Goal: Information Seeking & Learning: Learn about a topic

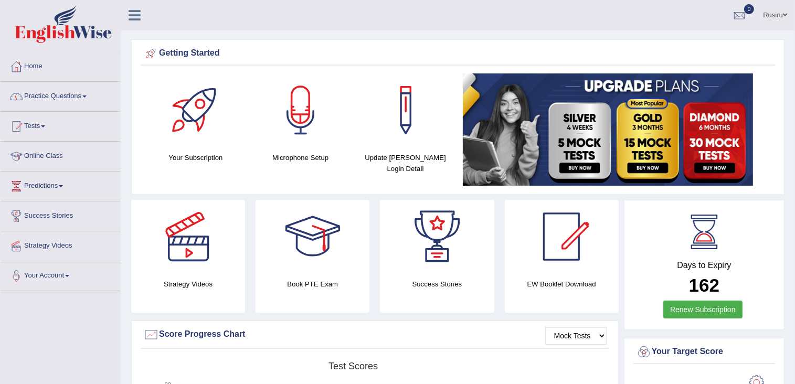
click at [82, 98] on link "Practice Questions" at bounding box center [61, 95] width 120 height 26
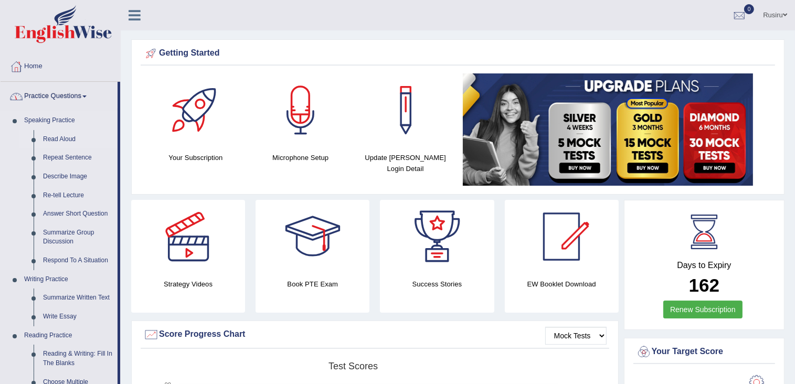
click at [59, 140] on link "Read Aloud" at bounding box center [77, 139] width 79 height 19
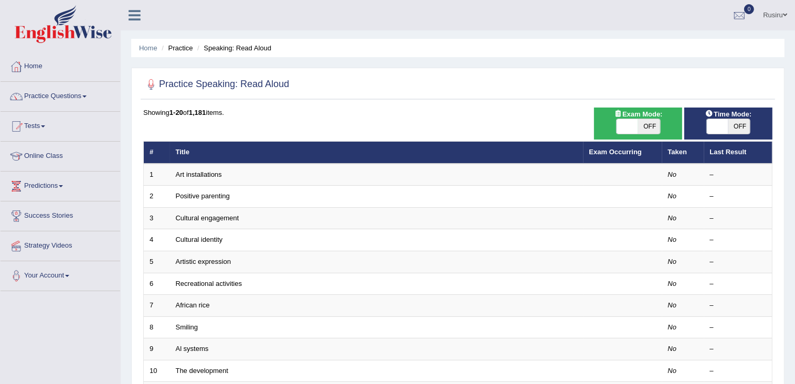
click at [644, 128] on span "OFF" at bounding box center [649, 126] width 22 height 15
checkbox input "true"
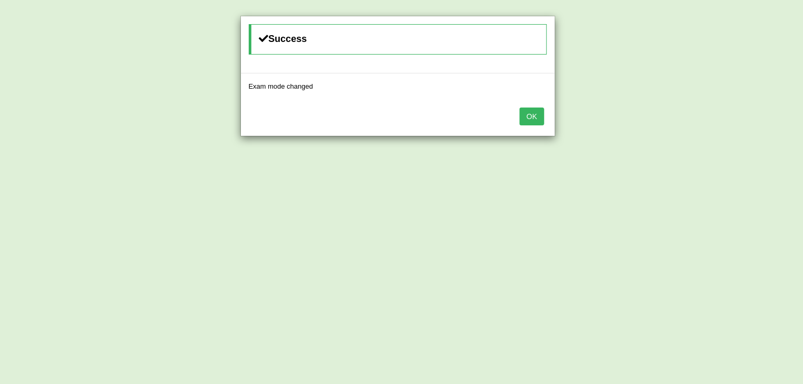
click at [533, 115] on button "OK" at bounding box center [531, 117] width 24 height 18
click at [535, 117] on button "OK" at bounding box center [531, 117] width 24 height 18
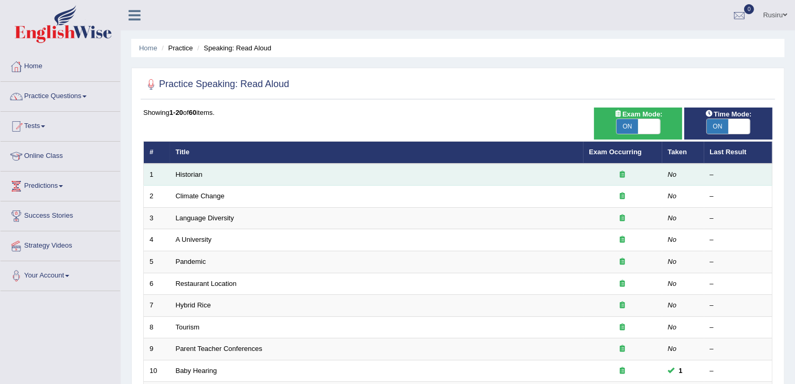
click at [205, 173] on td "Historian" at bounding box center [376, 175] width 413 height 22
click at [193, 174] on link "Historian" at bounding box center [189, 175] width 27 height 8
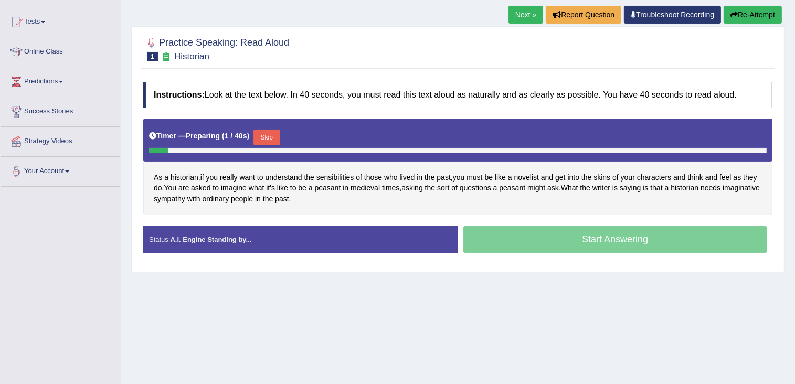
scroll to position [105, 0]
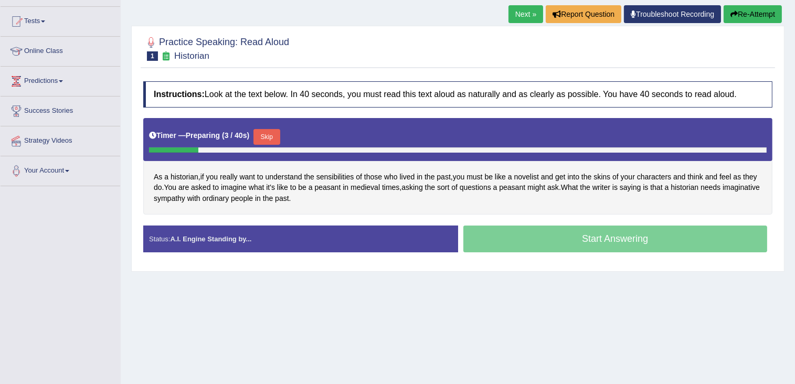
click at [262, 134] on button "Skip" at bounding box center [266, 137] width 26 height 16
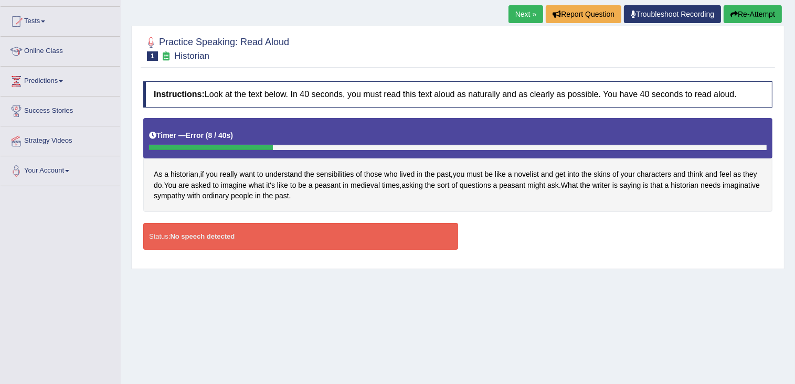
click at [202, 234] on strong "No speech detected" at bounding box center [202, 236] width 65 height 8
click at [204, 236] on strong "No speech detected" at bounding box center [202, 236] width 65 height 8
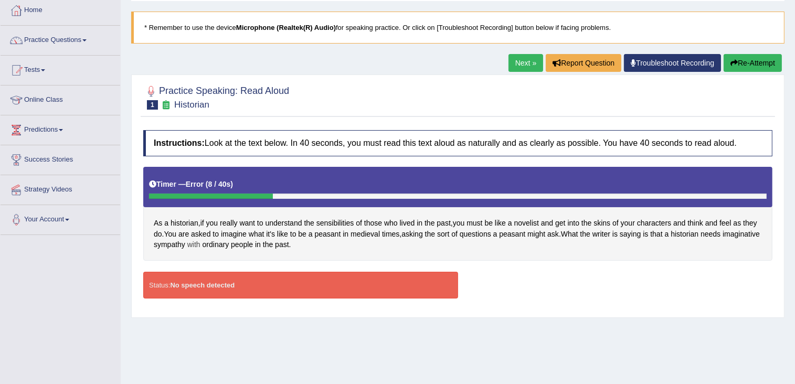
scroll to position [0, 0]
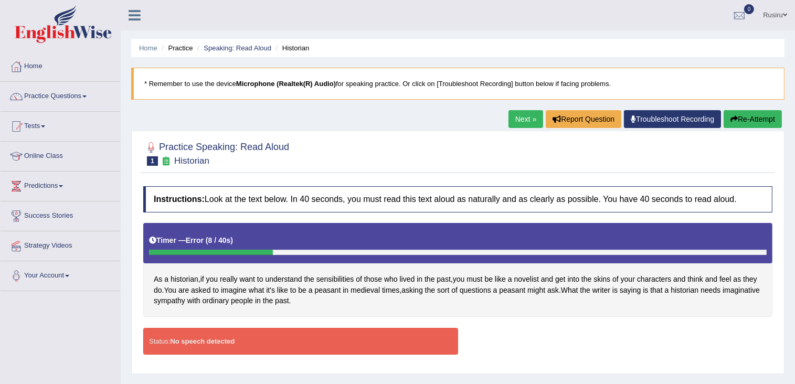
click at [272, 83] on b "Microphone (Realtek(R) Audio)" at bounding box center [286, 84] width 100 height 8
click at [300, 80] on b "Microphone (Realtek(R) Audio)" at bounding box center [286, 84] width 100 height 8
click at [263, 82] on b "Microphone (Realtek(R) Audio)" at bounding box center [286, 84] width 100 height 8
click at [649, 119] on link "Troubleshoot Recording" at bounding box center [672, 119] width 97 height 18
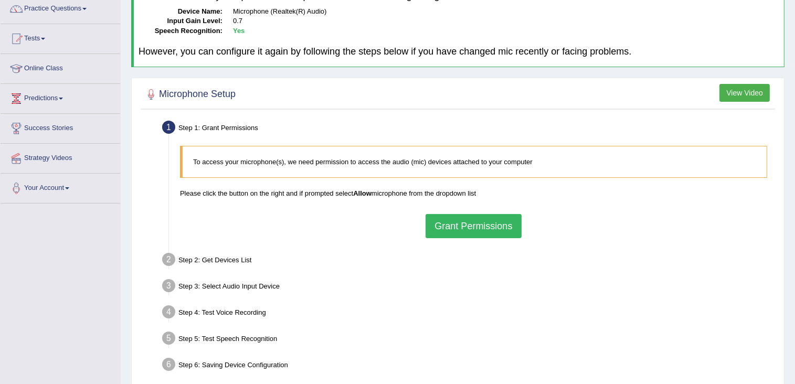
scroll to position [105, 0]
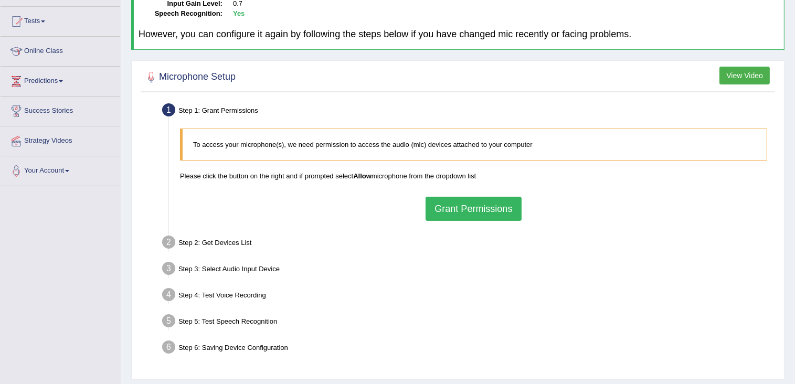
click at [442, 206] on button "Grant Permissions" at bounding box center [474, 209] width 96 height 24
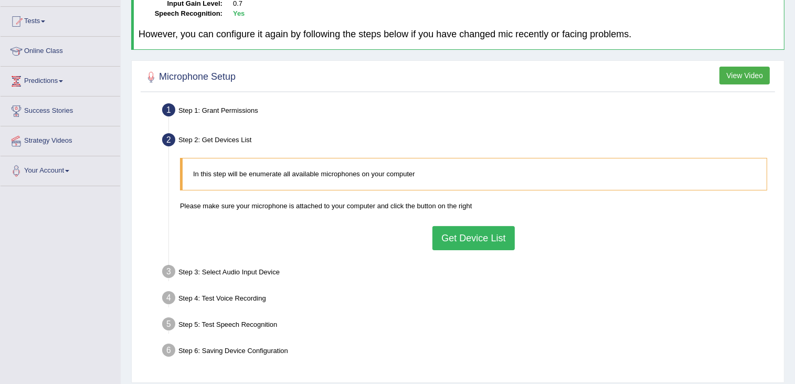
click at [466, 238] on button "Get Device List" at bounding box center [473, 238] width 82 height 24
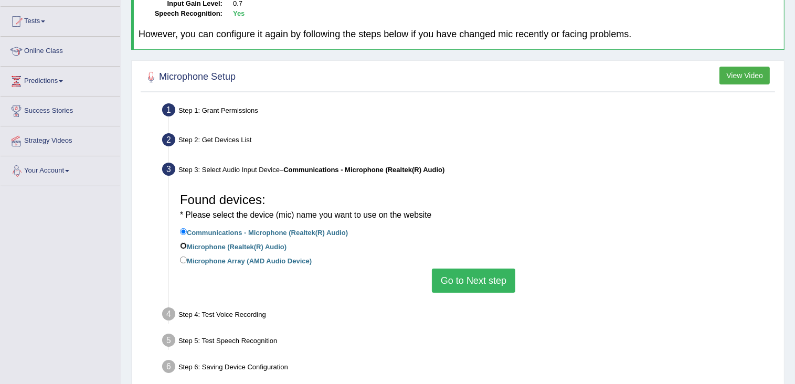
click at [185, 246] on input "Microphone (Realtek(R) Audio)" at bounding box center [183, 245] width 7 height 7
radio input "true"
click at [465, 281] on button "Go to Next step" at bounding box center [473, 281] width 83 height 24
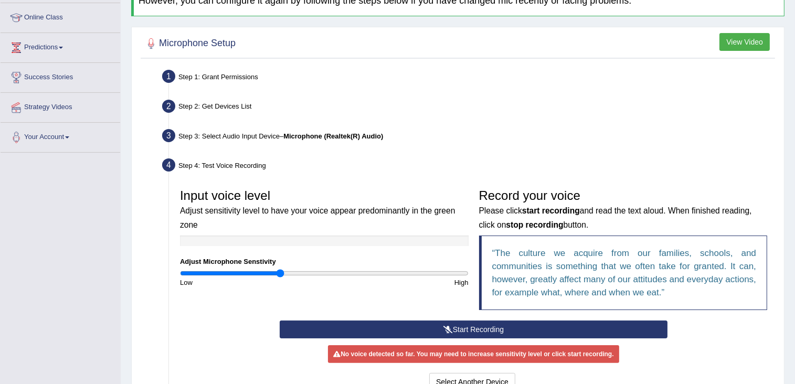
scroll to position [157, 0]
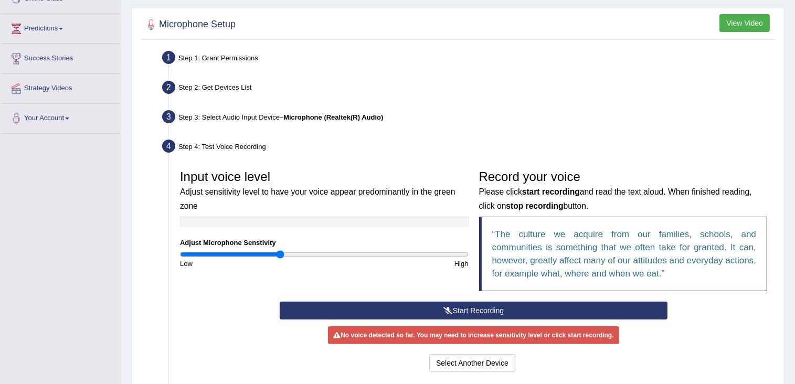
click at [466, 310] on button "Start Recording" at bounding box center [474, 311] width 388 height 18
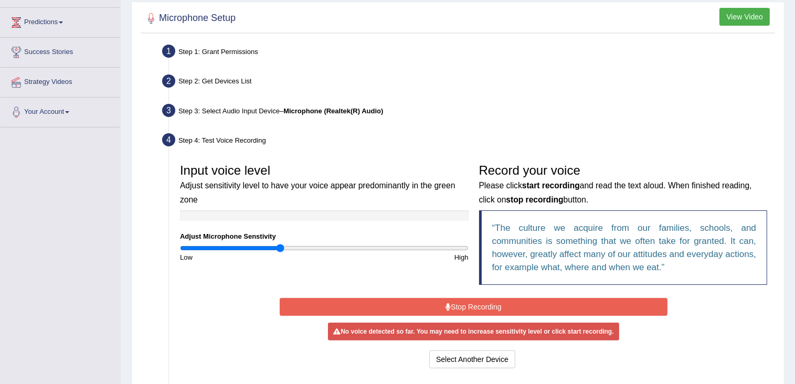
scroll to position [210, 0]
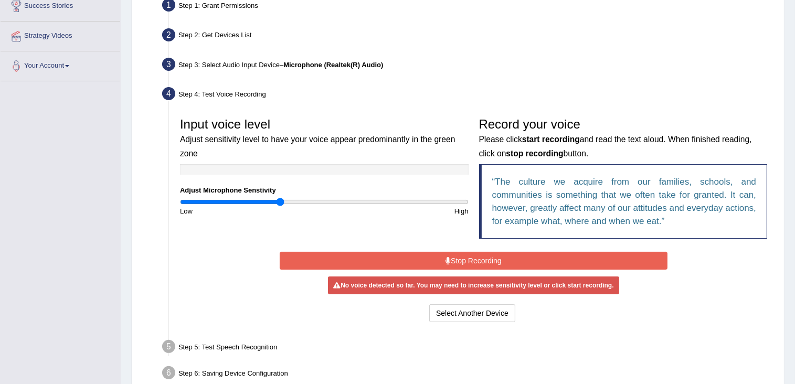
click at [211, 175] on div "Input voice level Adjust sensitivity level to have your voice appear predominan…" at bounding box center [324, 164] width 299 height 104
click at [361, 252] on button "Stop Recording" at bounding box center [474, 261] width 388 height 18
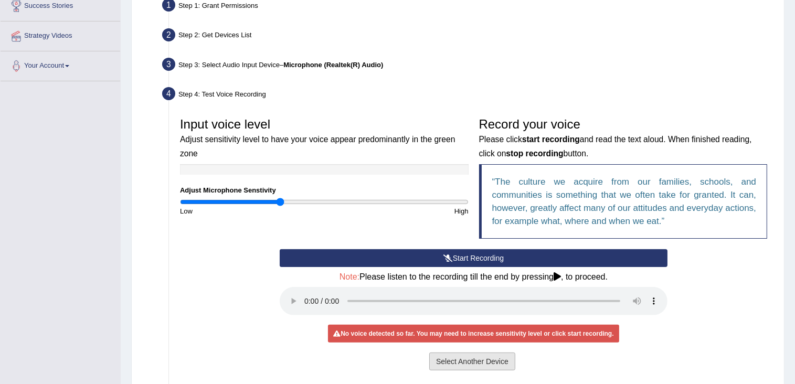
click at [439, 362] on button "Select Another Device" at bounding box center [472, 362] width 86 height 18
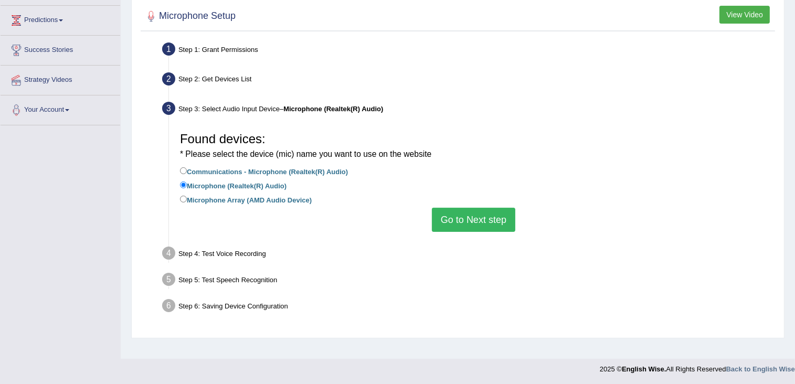
scroll to position [167, 0]
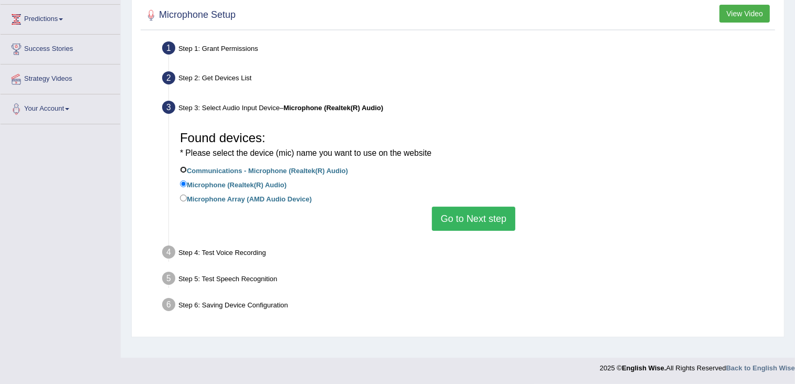
click at [181, 167] on input "Communications - Microphone (Realtek(R) Audio)" at bounding box center [183, 169] width 7 height 7
radio input "true"
click at [453, 224] on button "Go to Next step" at bounding box center [473, 219] width 83 height 24
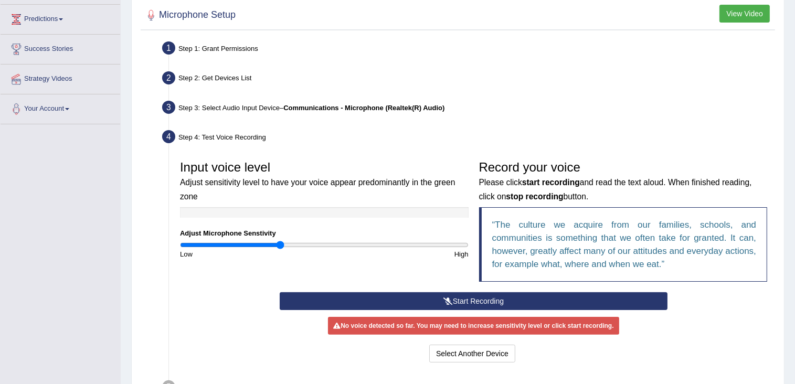
click at [517, 300] on button "Start Recording" at bounding box center [474, 301] width 388 height 18
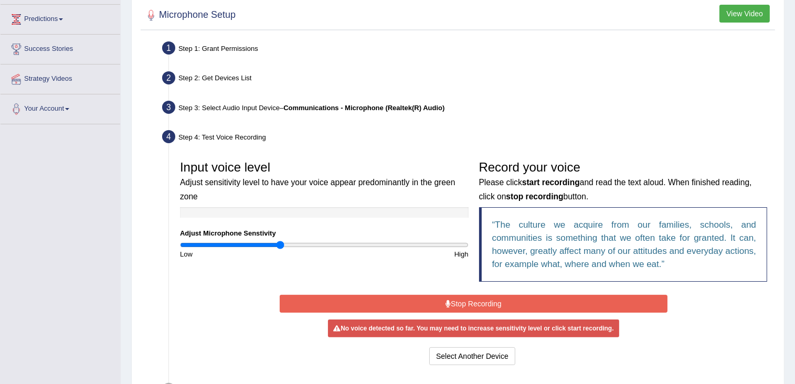
click at [519, 306] on button "Stop Recording" at bounding box center [474, 304] width 388 height 18
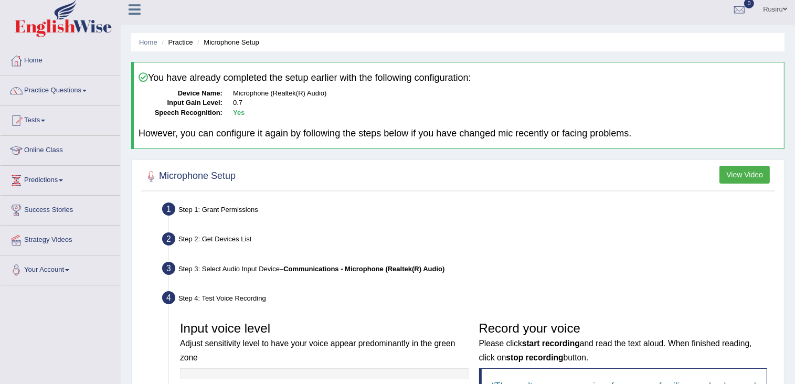
scroll to position [0, 0]
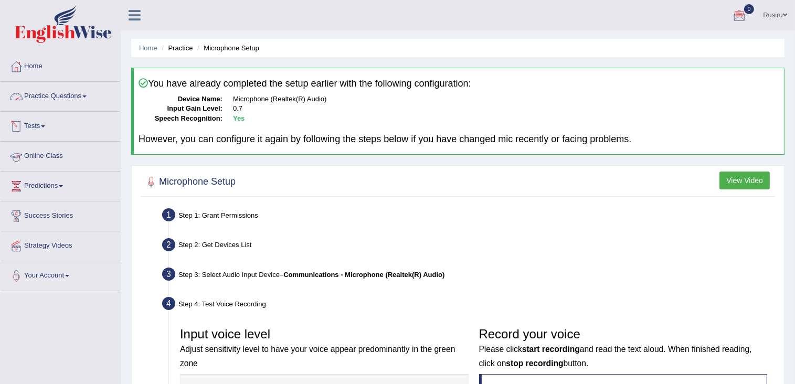
click at [45, 94] on link "Practice Questions" at bounding box center [61, 95] width 120 height 26
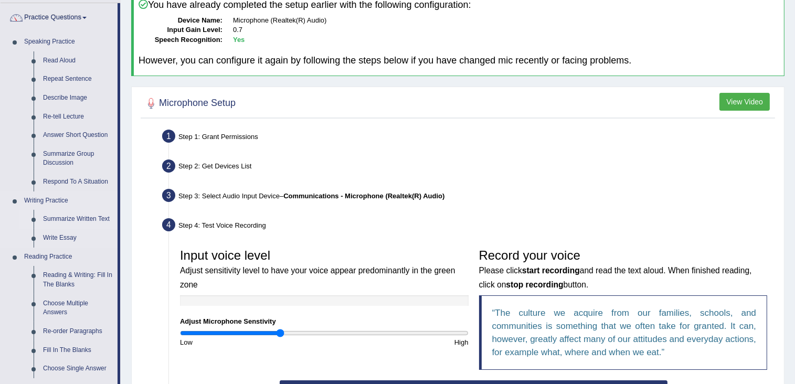
scroll to position [105, 0]
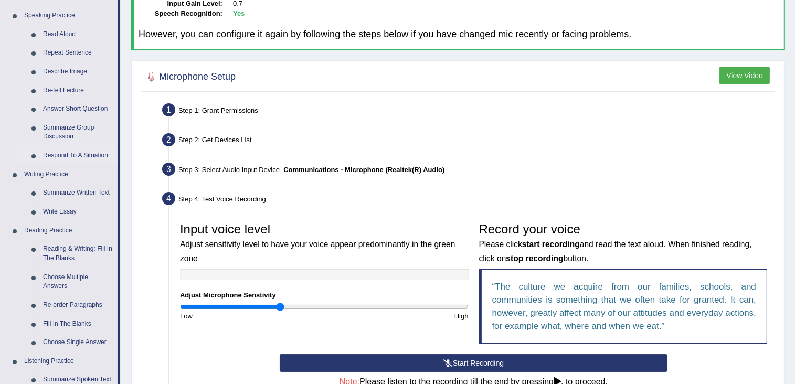
click at [69, 157] on link "Respond To A Situation" at bounding box center [77, 155] width 79 height 19
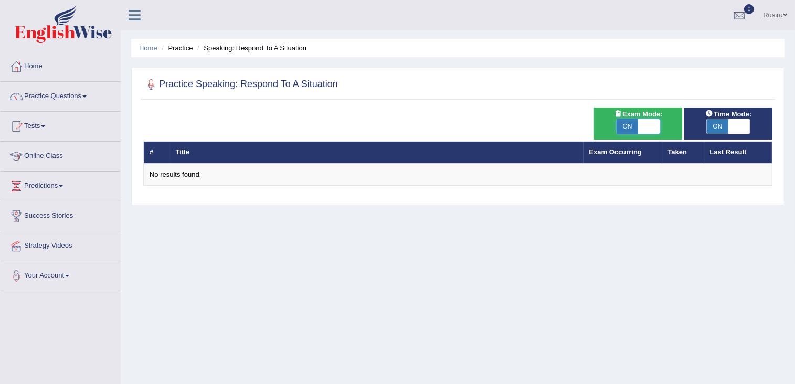
click at [654, 128] on span at bounding box center [649, 126] width 22 height 15
checkbox input "false"
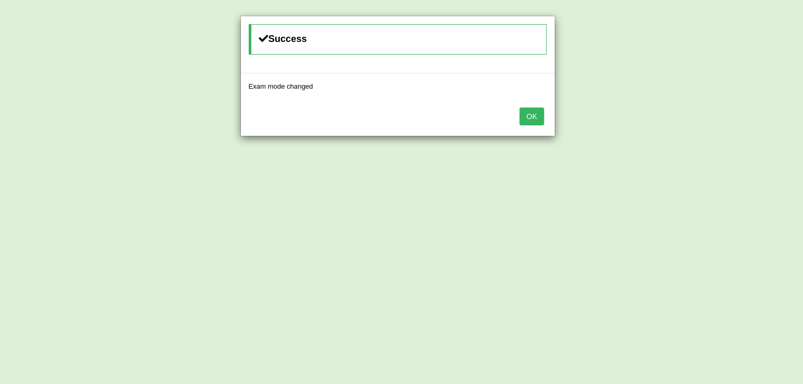
click at [531, 111] on button "OK" at bounding box center [531, 117] width 24 height 18
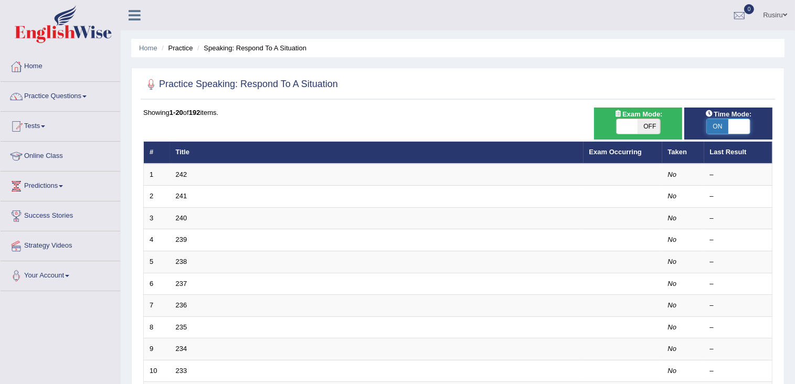
click at [733, 130] on span at bounding box center [739, 126] width 22 height 15
checkbox input "false"
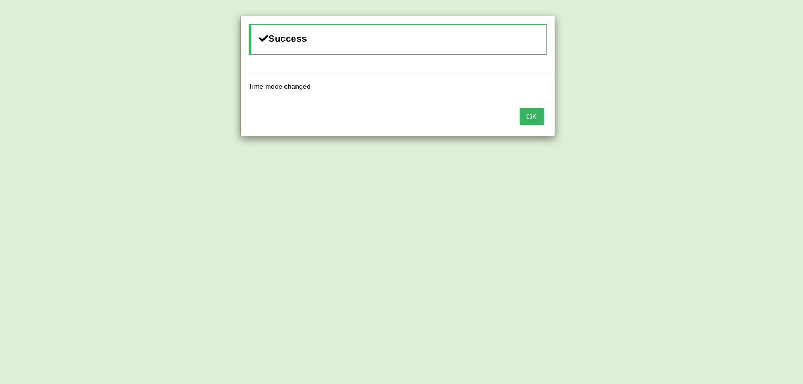
click at [538, 113] on button "OK" at bounding box center [531, 117] width 24 height 18
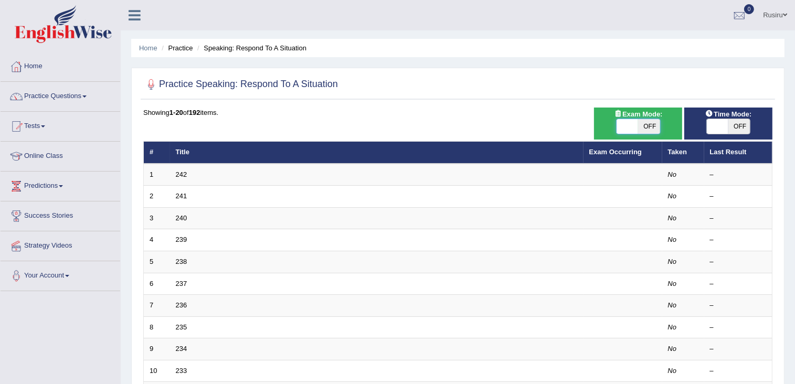
click at [632, 123] on span at bounding box center [628, 126] width 22 height 15
checkbox input "true"
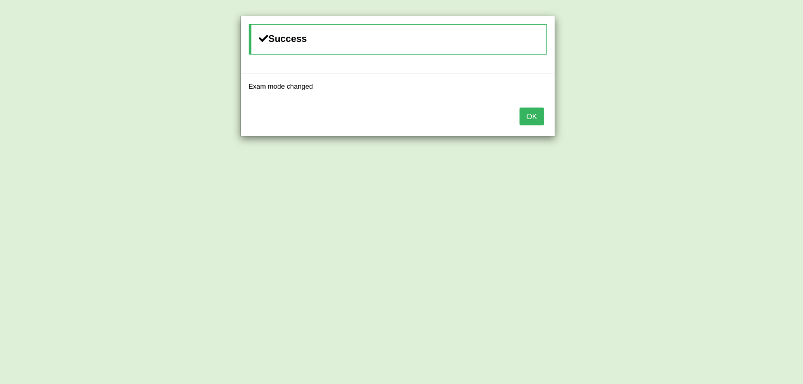
click at [542, 111] on button "OK" at bounding box center [531, 117] width 24 height 18
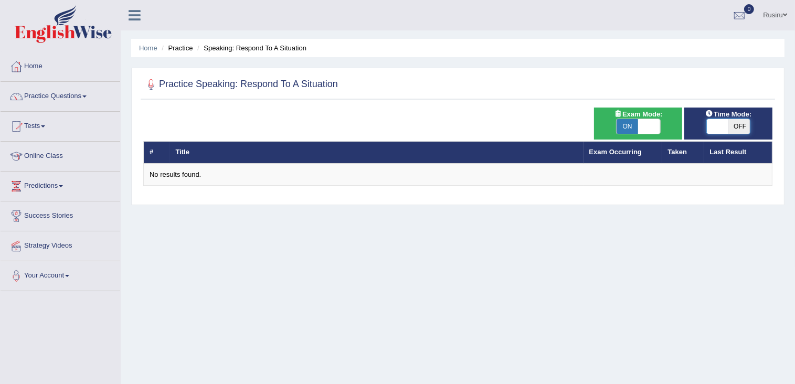
click at [721, 128] on span at bounding box center [718, 126] width 22 height 15
checkbox input "true"
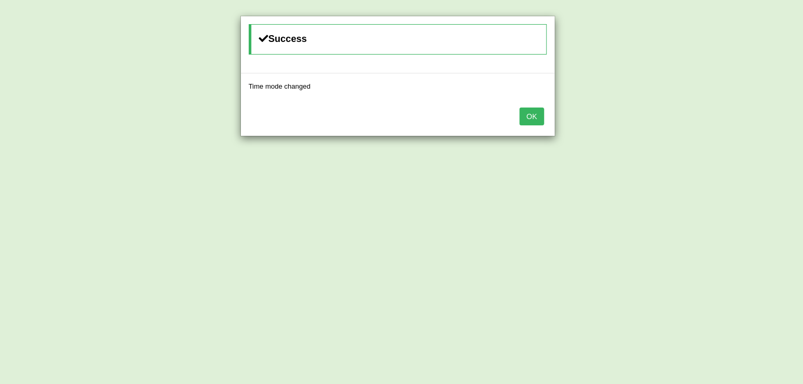
click at [529, 115] on button "OK" at bounding box center [531, 117] width 24 height 18
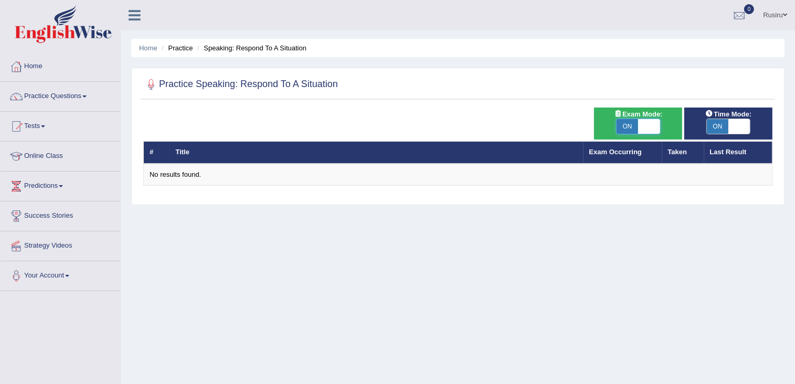
click at [644, 130] on span at bounding box center [649, 126] width 22 height 15
checkbox input "false"
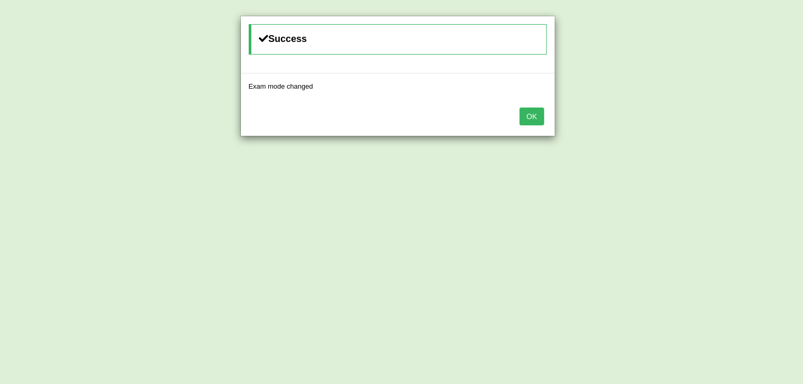
click at [529, 118] on button "OK" at bounding box center [531, 117] width 24 height 18
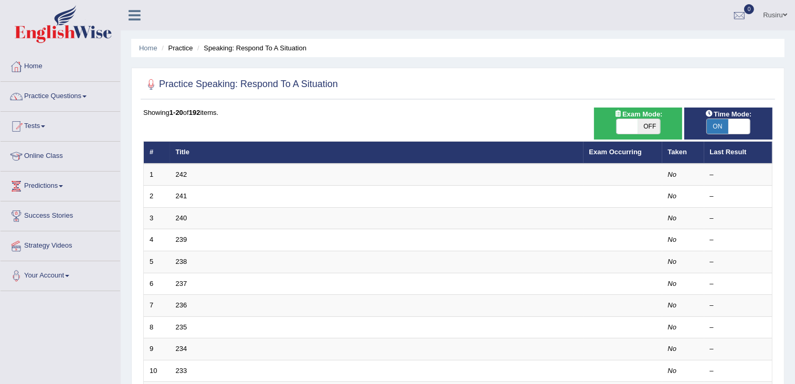
click at [187, 175] on link "242" at bounding box center [182, 175] width 12 height 8
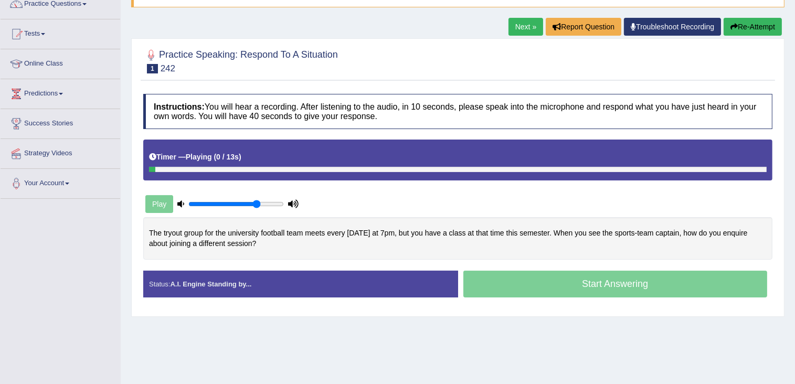
scroll to position [105, 0]
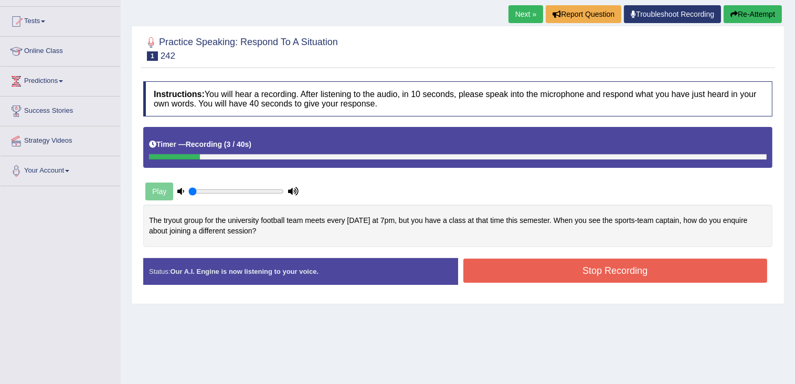
type input "0.05"
click at [192, 187] on input "range" at bounding box center [236, 191] width 96 height 8
click at [150, 188] on div "Play" at bounding box center [221, 191] width 157 height 26
click at [527, 261] on button "Stop Recording" at bounding box center [615, 271] width 304 height 24
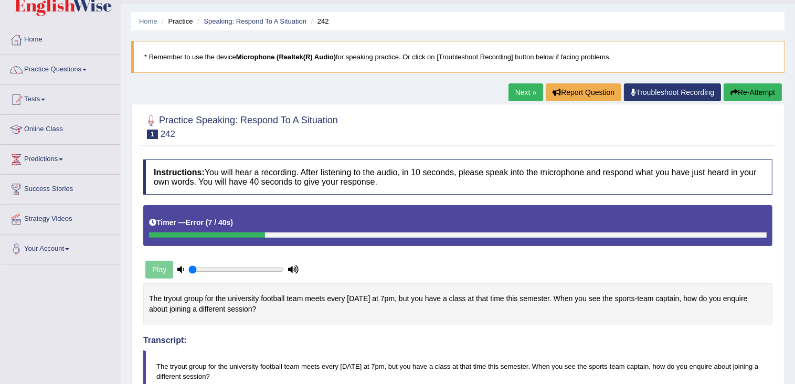
scroll to position [0, 0]
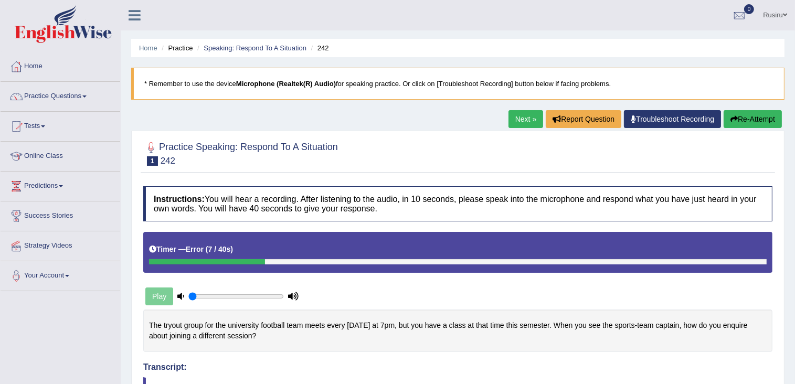
click at [721, 120] on div "Next » Report Question Troubleshoot Recording Re-Attempt" at bounding box center [646, 120] width 276 height 20
click at [747, 123] on button "Re-Attempt" at bounding box center [753, 119] width 58 height 18
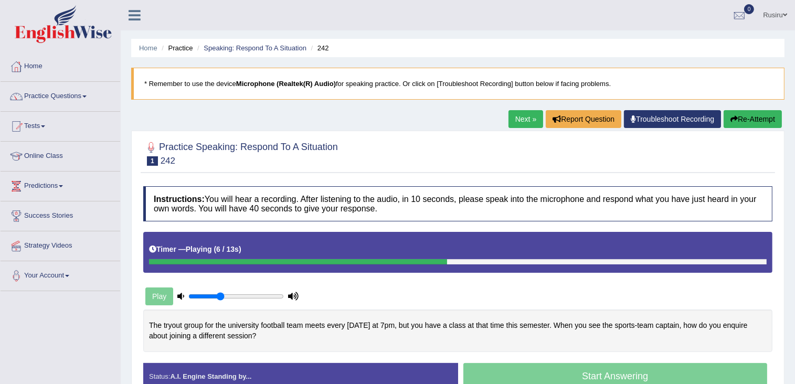
type input "0.35"
click at [218, 294] on input "range" at bounding box center [236, 296] width 96 height 8
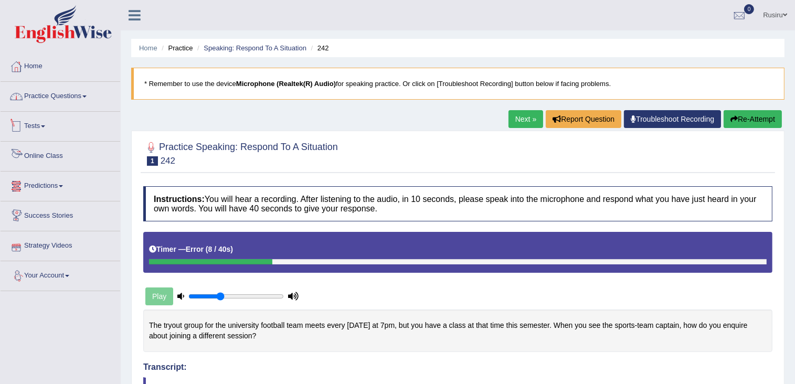
click at [62, 94] on link "Practice Questions" at bounding box center [61, 95] width 120 height 26
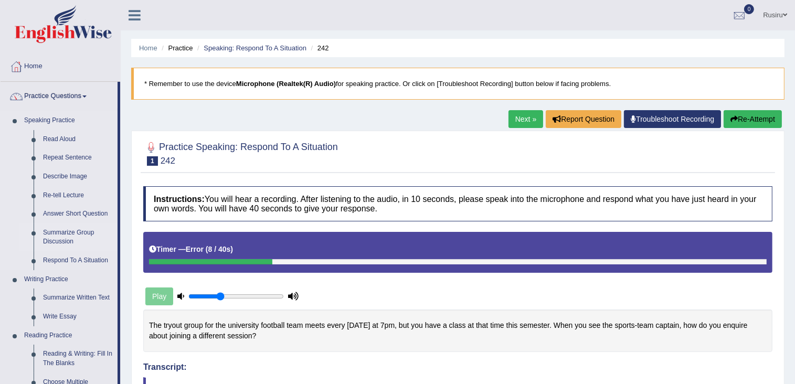
click at [71, 230] on link "Summarize Group Discussion" at bounding box center [77, 238] width 79 height 28
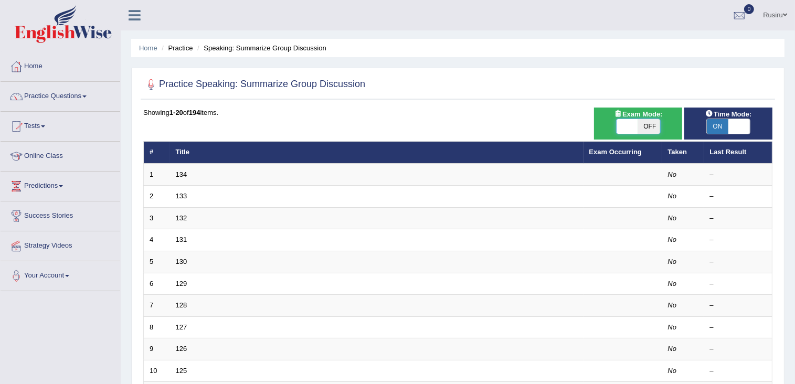
click at [632, 121] on span at bounding box center [628, 126] width 22 height 15
checkbox input "true"
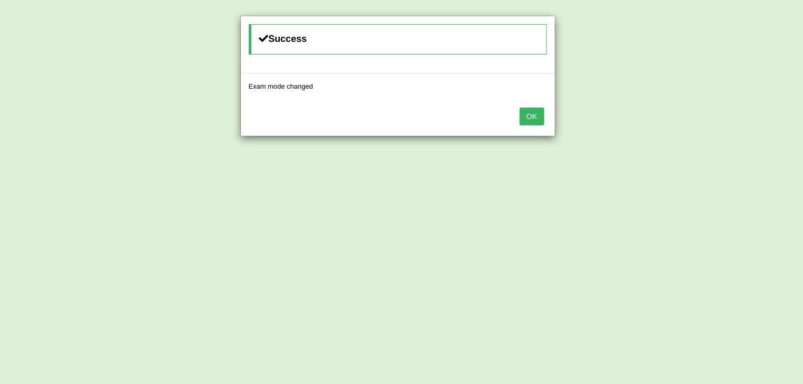
click at [529, 119] on button "OK" at bounding box center [531, 117] width 24 height 18
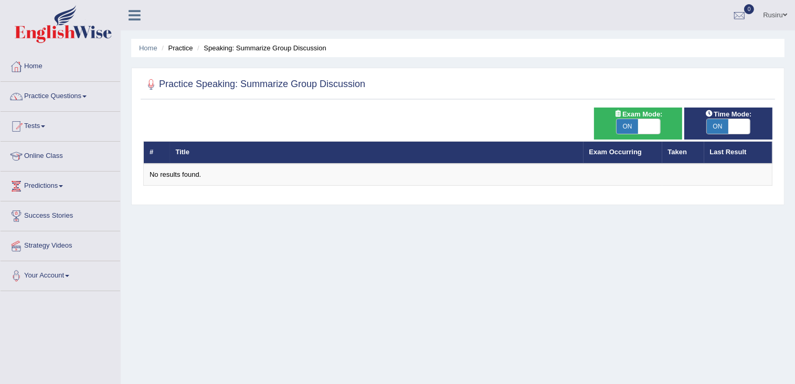
click at [632, 130] on span "ON" at bounding box center [628, 126] width 22 height 15
checkbox input "false"
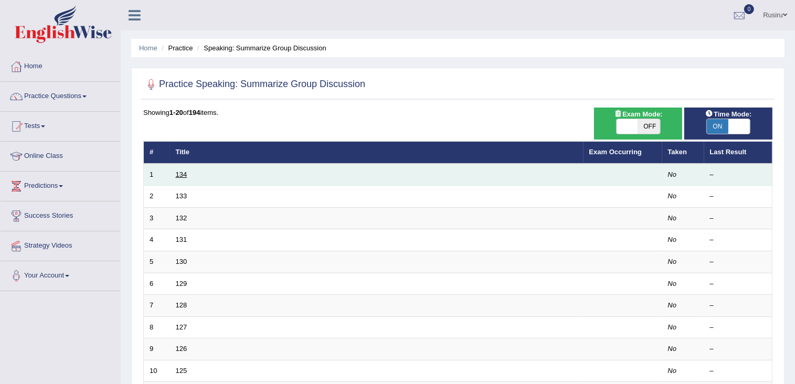
click at [176, 171] on link "134" at bounding box center [182, 175] width 12 height 8
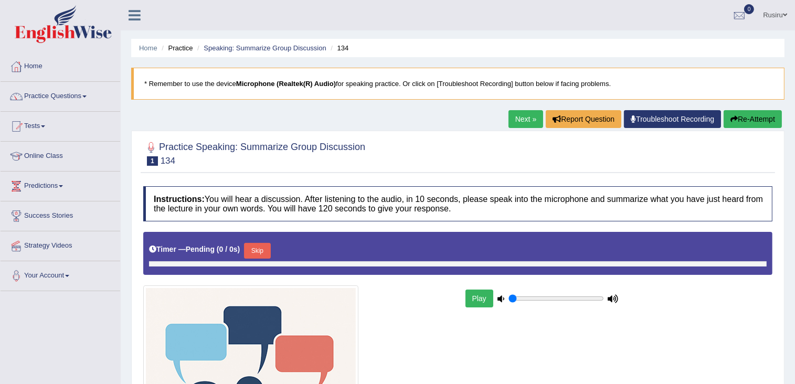
type input "0.35"
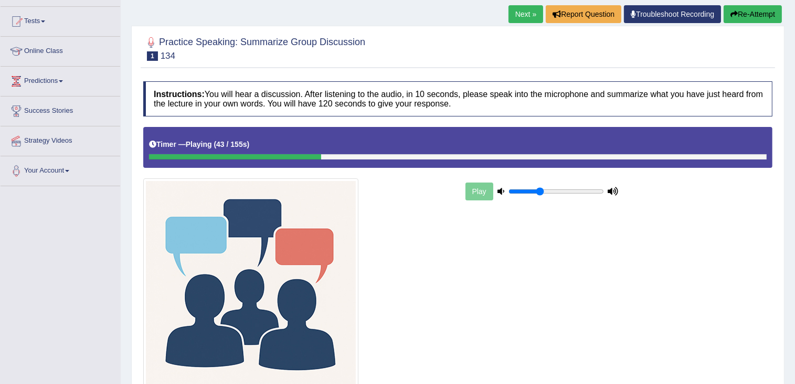
scroll to position [52, 0]
